Goal: Task Accomplishment & Management: Complete application form

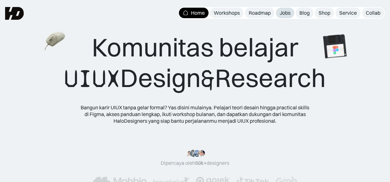
click at [284, 12] on div "Jobs" at bounding box center [285, 13] width 11 height 7
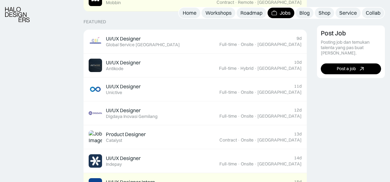
scroll to position [251, 0]
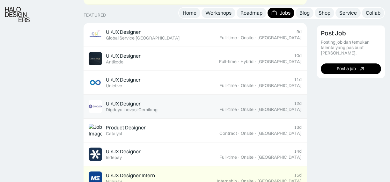
click at [126, 110] on div "Digdaya Inovasi Gemilang" at bounding box center [132, 109] width 52 height 5
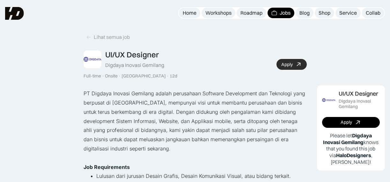
click at [292, 63] on link "Apply" at bounding box center [291, 64] width 30 height 11
click at [104, 40] on link "Lihat semua job" at bounding box center [108, 37] width 49 height 11
